Goal: Navigation & Orientation: Find specific page/section

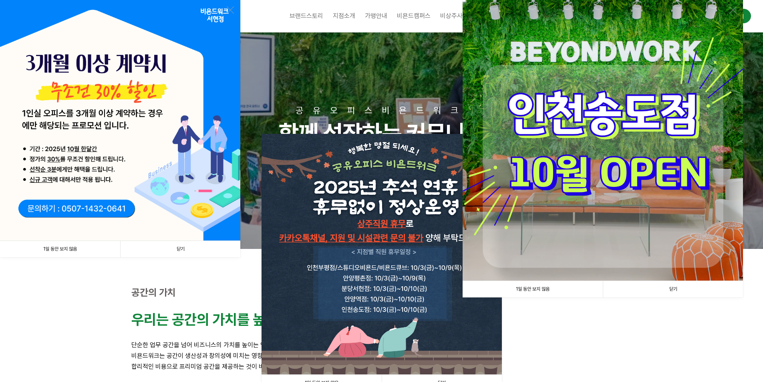
click at [74, 250] on link "1일 동안 보지 않음" at bounding box center [60, 249] width 120 height 16
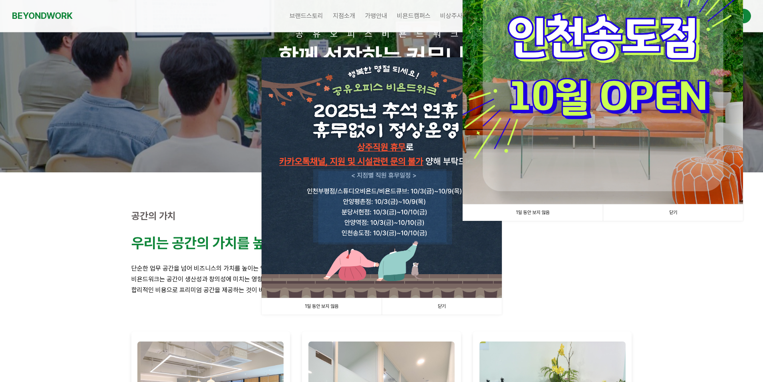
scroll to position [80, 0]
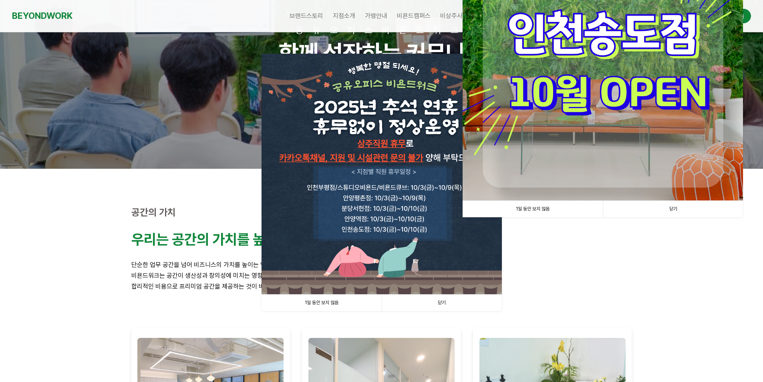
click at [338, 303] on link "1일 동안 보지 않음" at bounding box center [321, 302] width 120 height 16
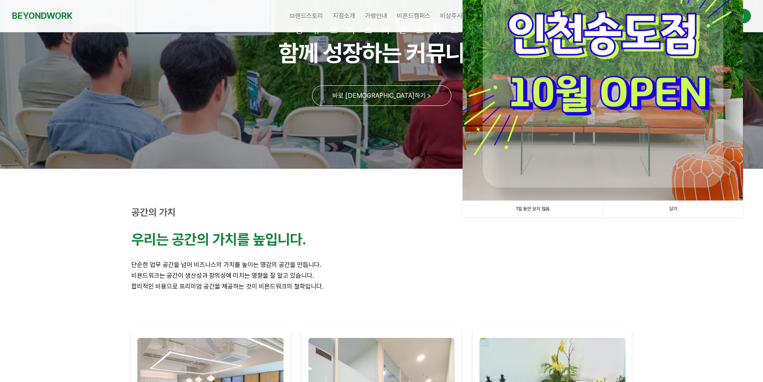
click at [530, 209] on link "1일 동안 보지 않음" at bounding box center [532, 209] width 140 height 16
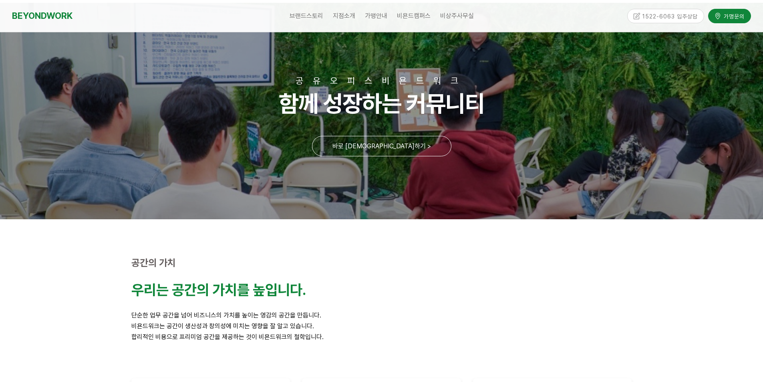
scroll to position [0, 0]
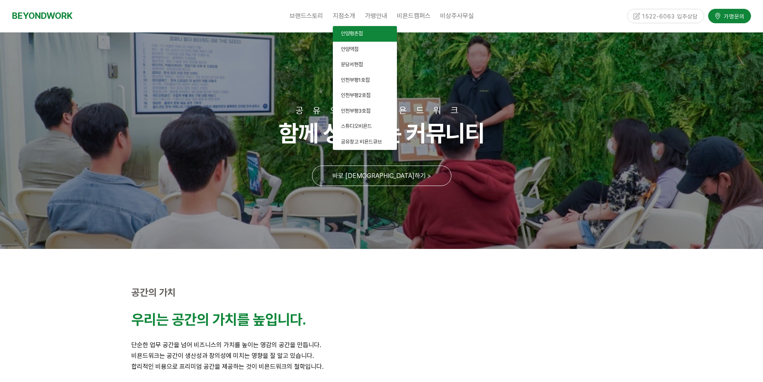
click at [352, 36] on span "안양평촌점" at bounding box center [352, 33] width 22 height 6
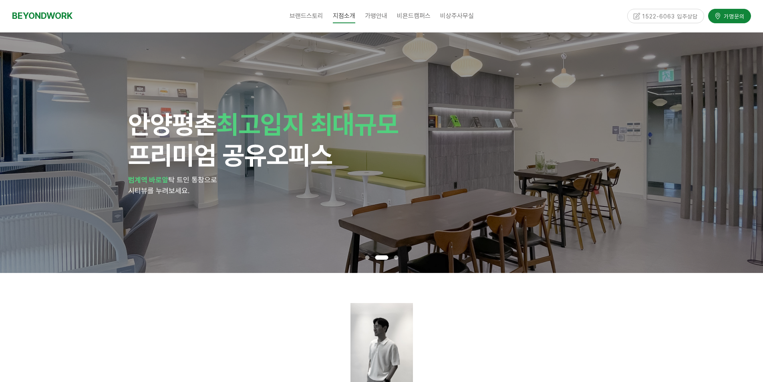
click at [395, 255] on span at bounding box center [396, 257] width 4 height 4
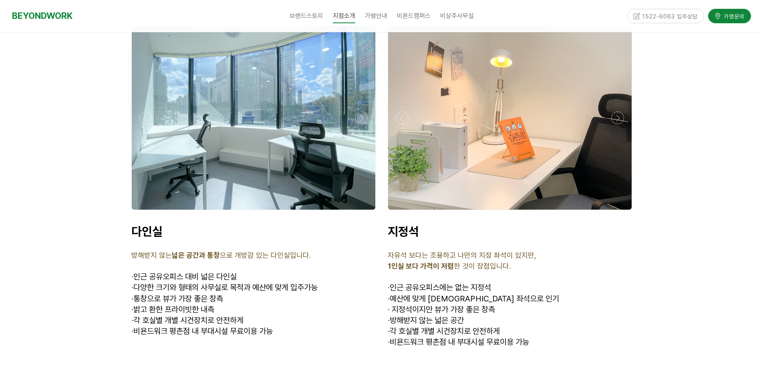
scroll to position [2362, 0]
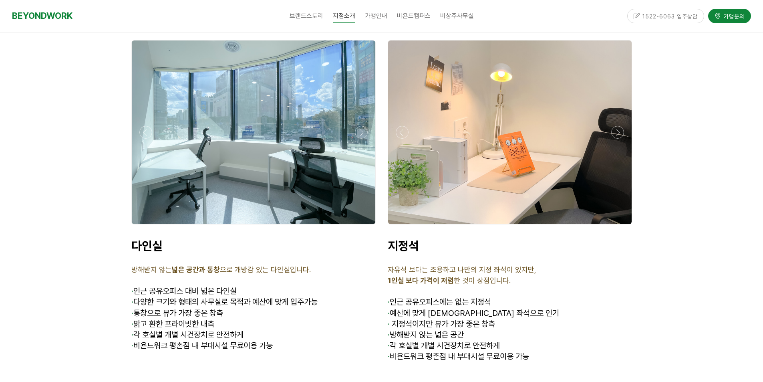
click at [293, 113] on div at bounding box center [253, 131] width 243 height 183
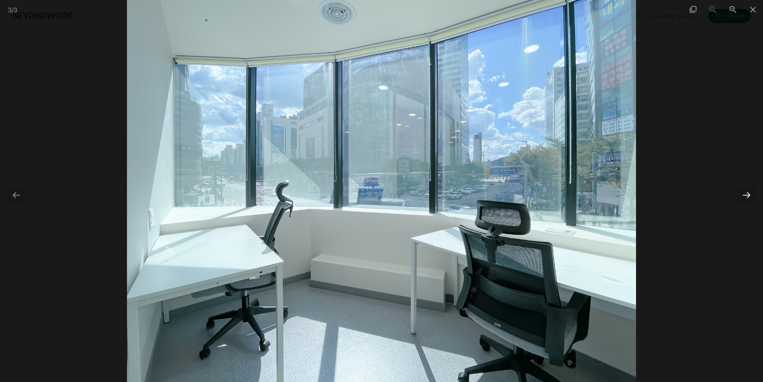
click at [749, 193] on div at bounding box center [746, 195] width 17 height 16
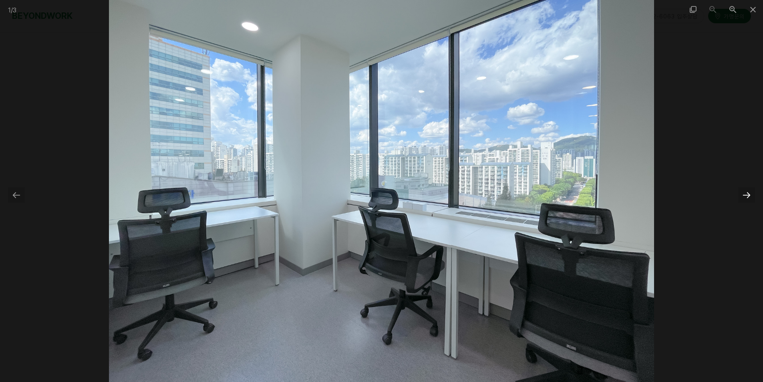
click at [749, 193] on div at bounding box center [746, 195] width 17 height 16
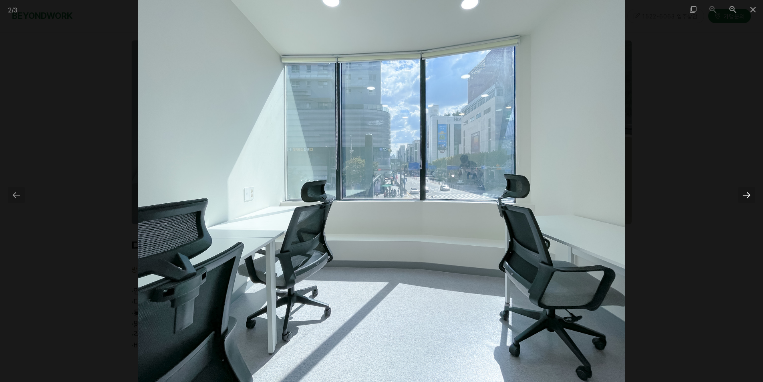
click at [749, 193] on div at bounding box center [746, 195] width 17 height 16
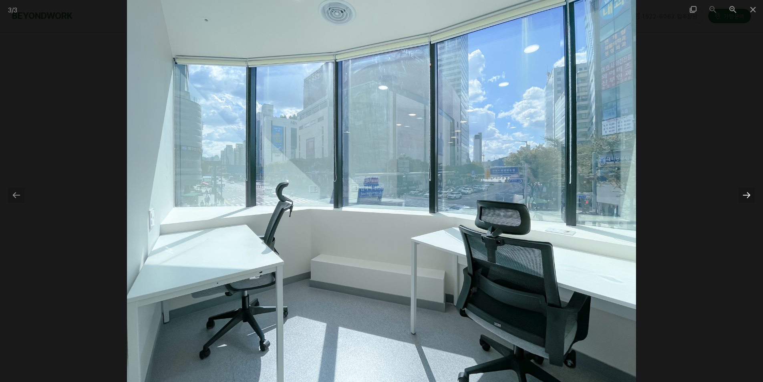
click at [749, 193] on div at bounding box center [746, 195] width 17 height 16
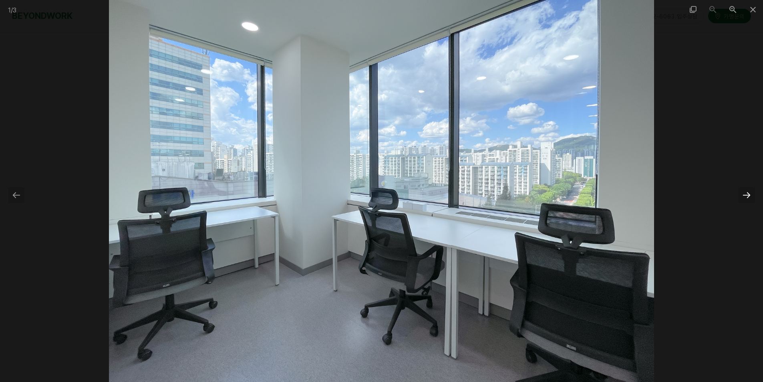
click at [749, 193] on div at bounding box center [746, 195] width 17 height 16
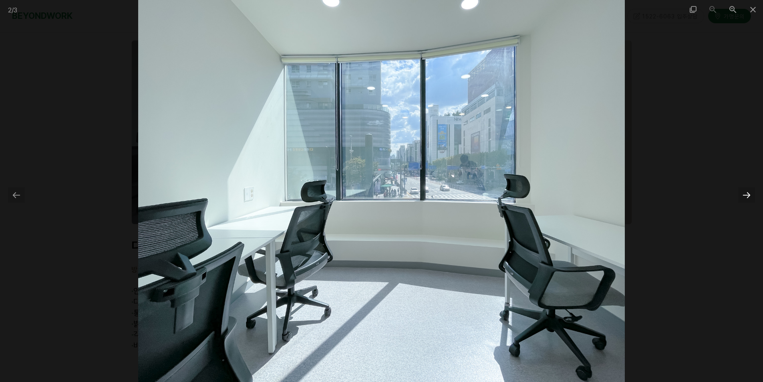
click at [749, 193] on div at bounding box center [746, 195] width 17 height 16
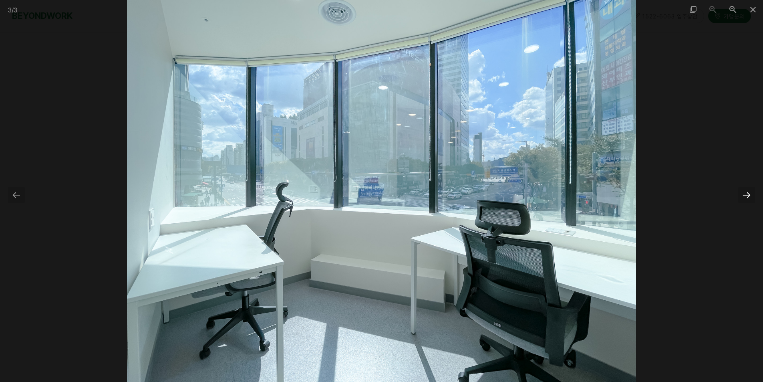
click at [748, 193] on div at bounding box center [746, 195] width 17 height 16
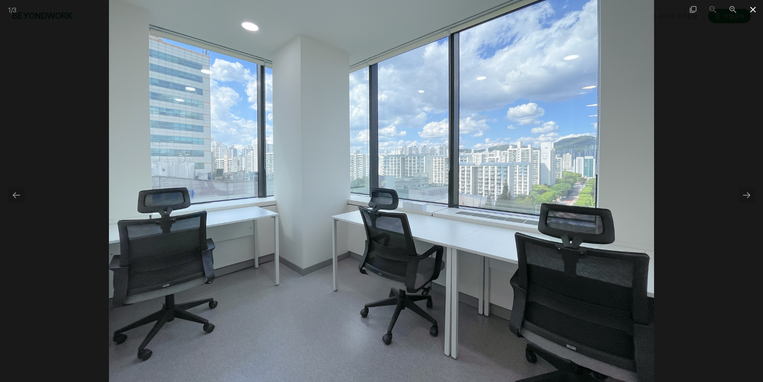
click at [748, 11] on span at bounding box center [753, 9] width 20 height 19
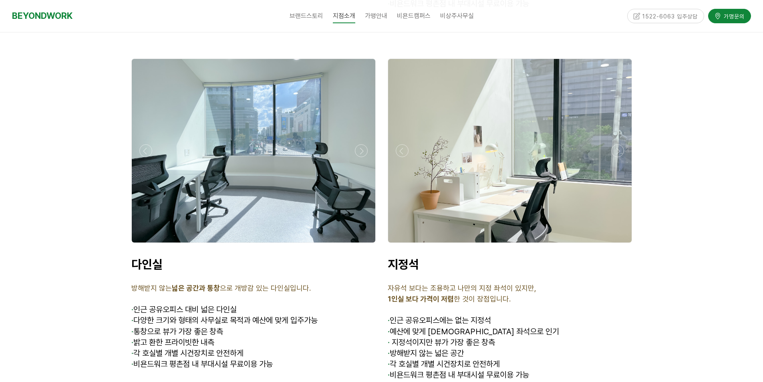
scroll to position [2271, 0]
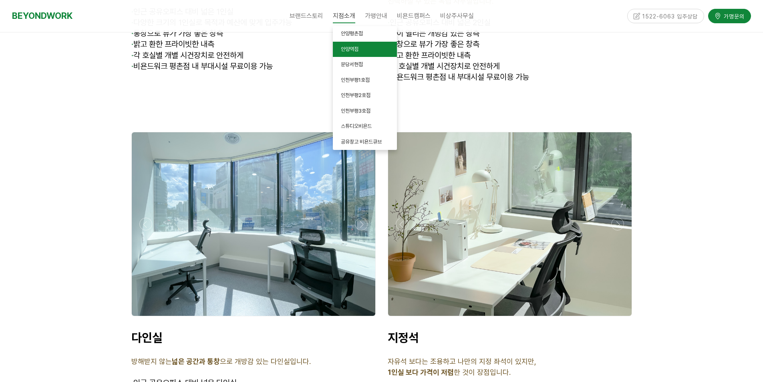
click at [351, 47] on span "안양역점" at bounding box center [350, 49] width 18 height 6
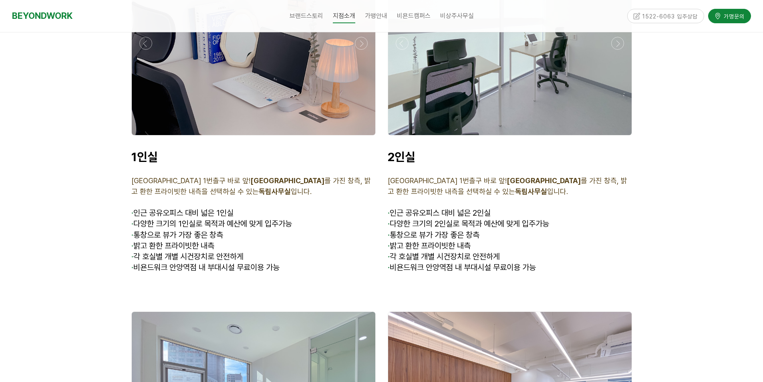
scroll to position [2037, 0]
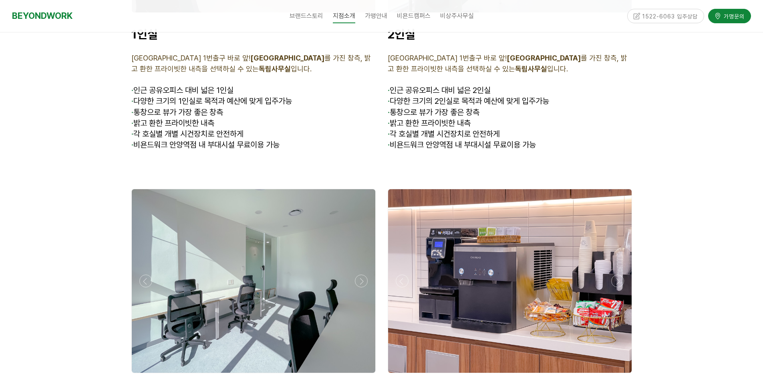
click at [310, 256] on div at bounding box center [253, 280] width 243 height 183
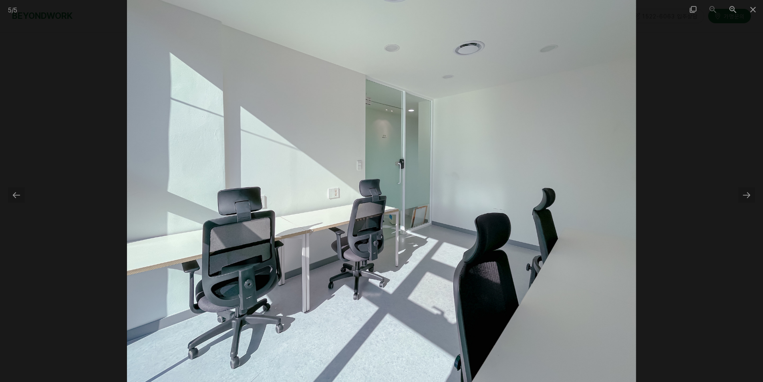
scroll to position [2237, 0]
click at [748, 8] on span at bounding box center [753, 9] width 20 height 19
